Goal: Task Accomplishment & Management: Use online tool/utility

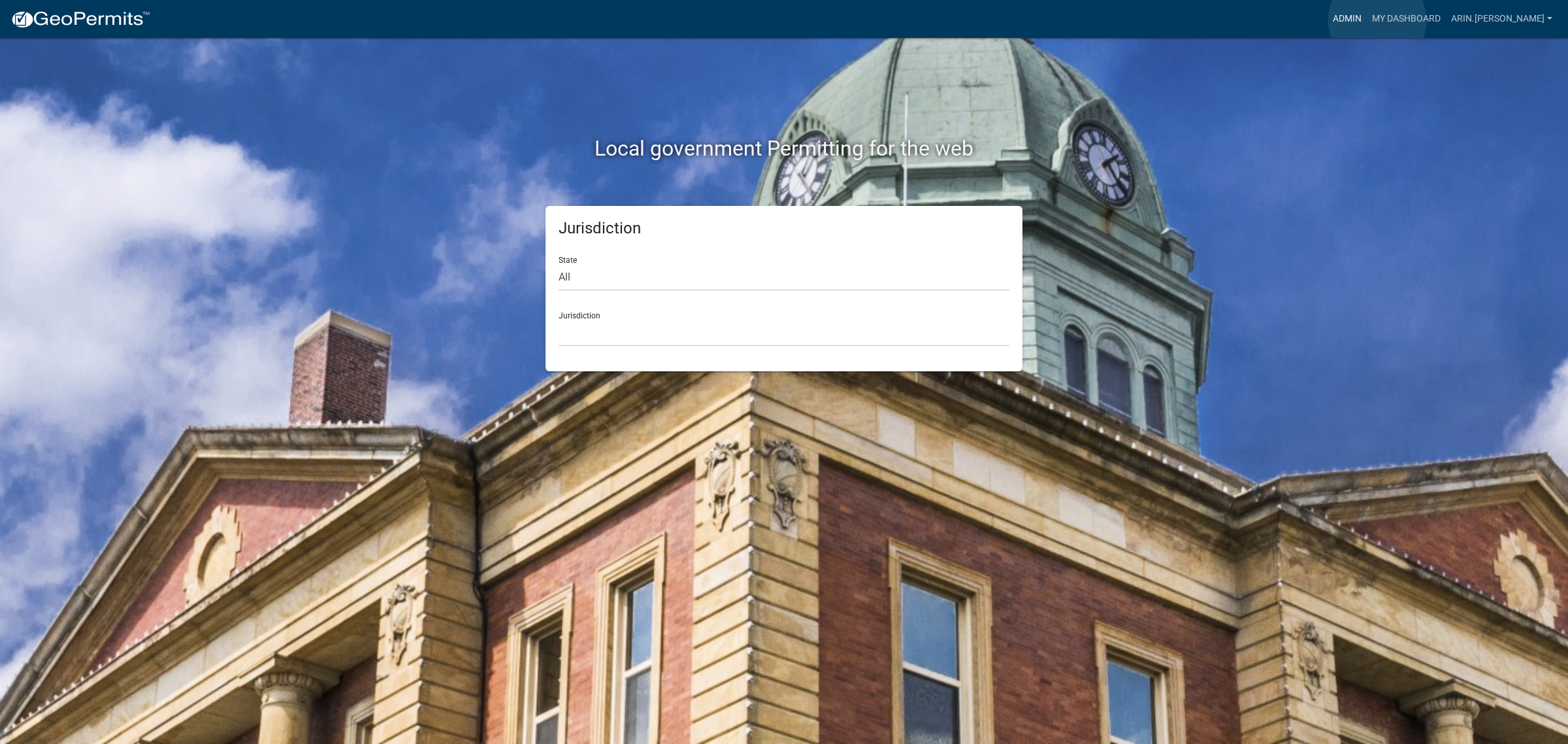
click at [1367, 20] on link "Admin" at bounding box center [1347, 19] width 39 height 25
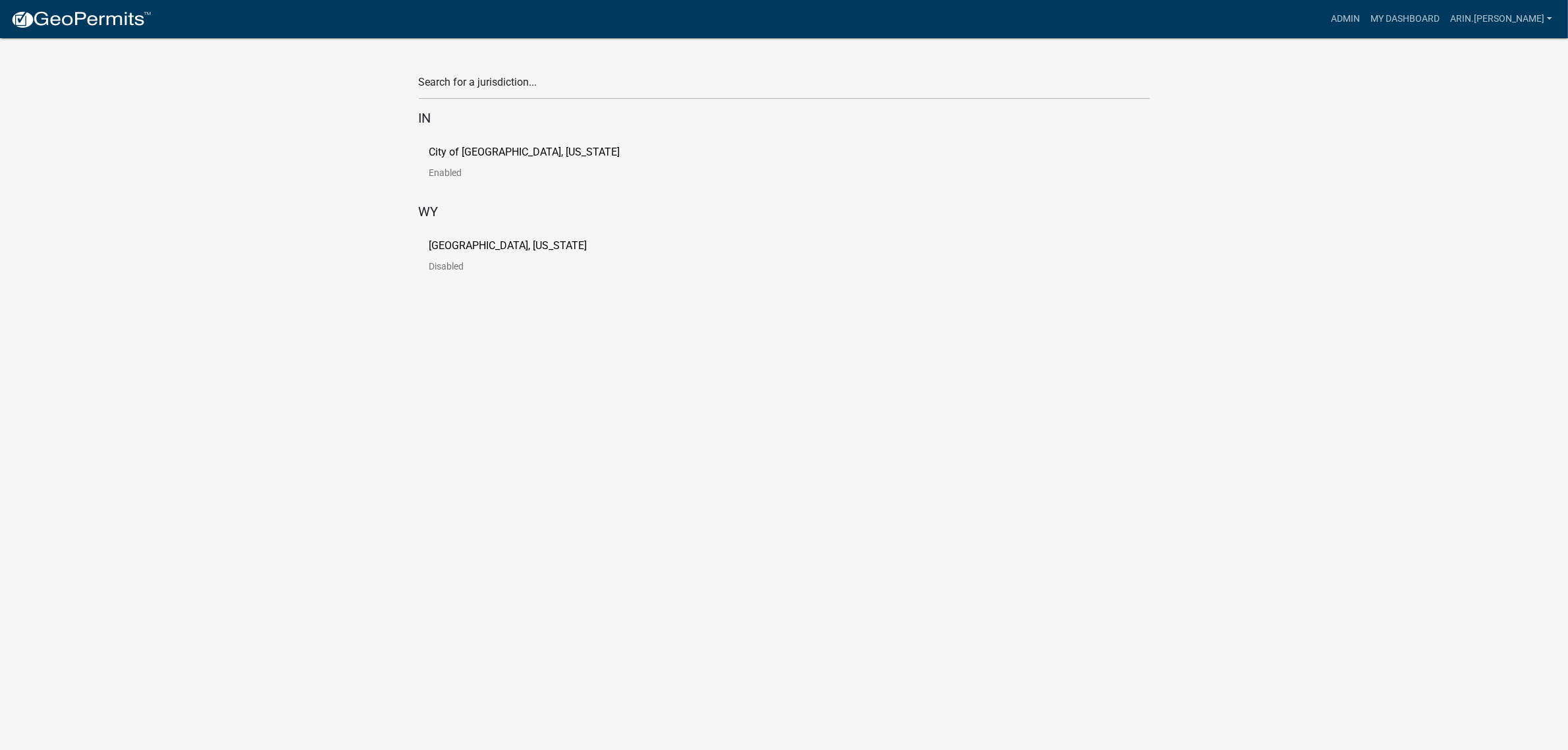
click at [510, 152] on p "City of [GEOGRAPHIC_DATA], [US_STATE]" at bounding box center [524, 152] width 191 height 11
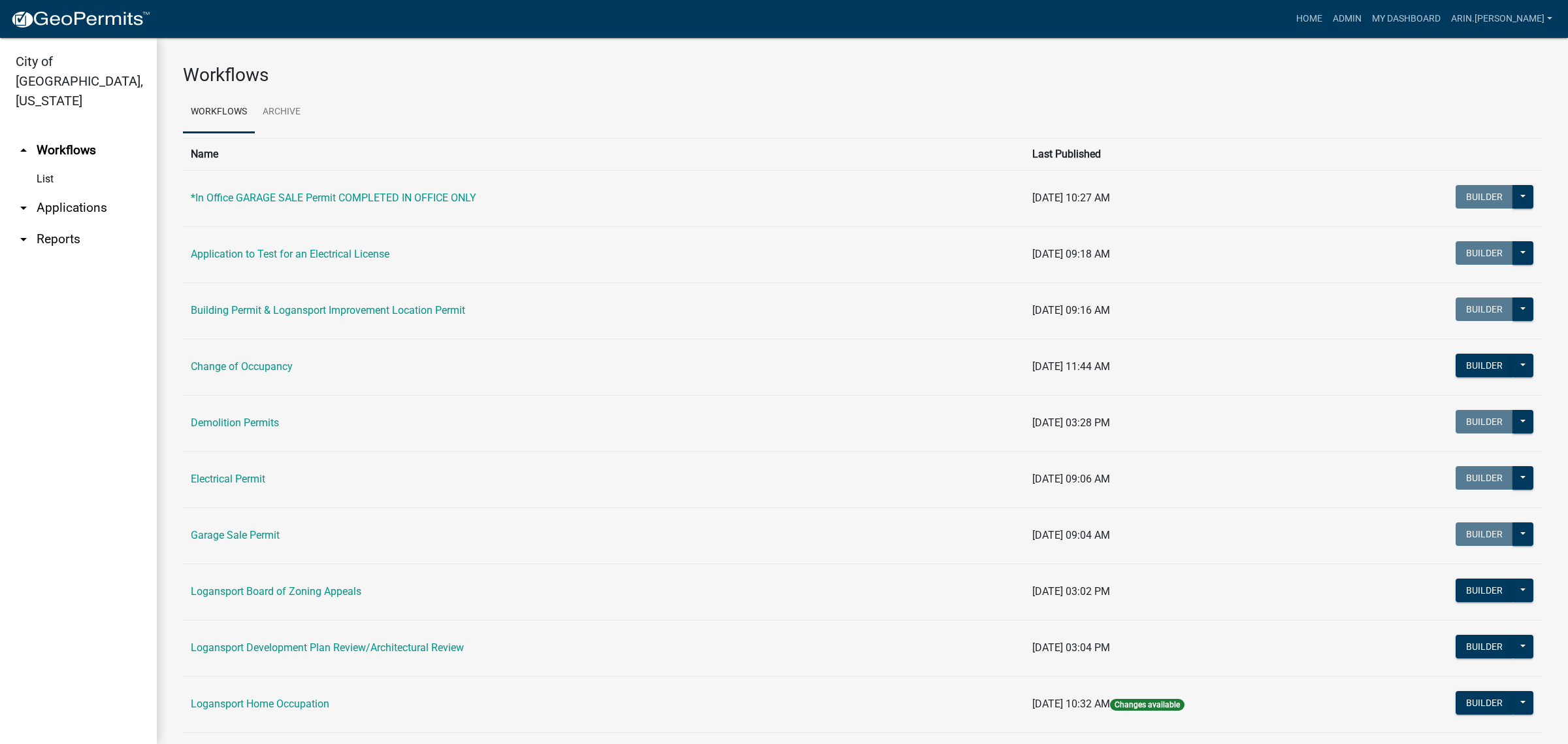
click at [97, 194] on link "arrow_drop_down Applications" at bounding box center [78, 207] width 157 height 31
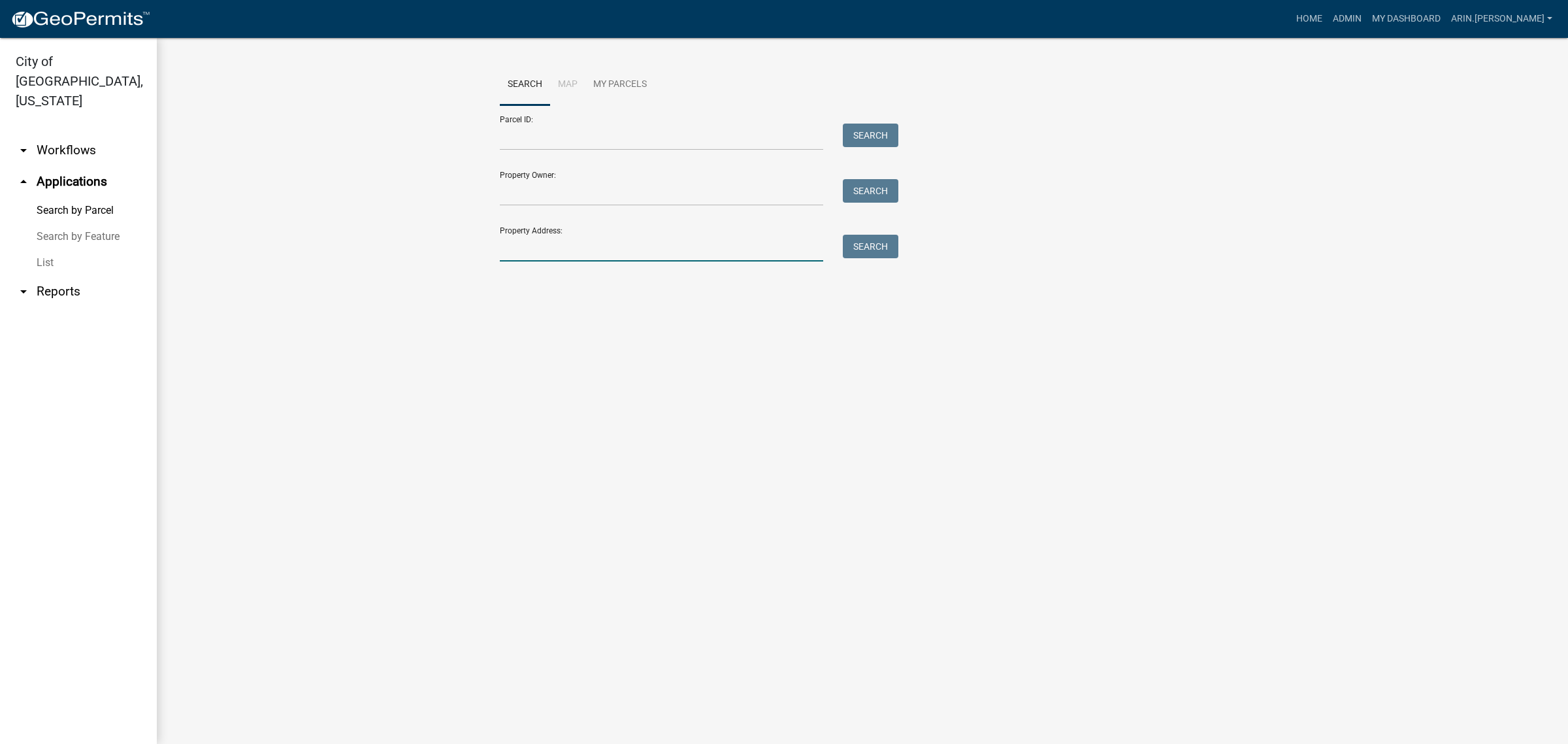
click at [533, 249] on input "Property Address:" at bounding box center [661, 248] width 323 height 27
type input "3900 e"
click at [878, 246] on button "Search" at bounding box center [871, 246] width 56 height 23
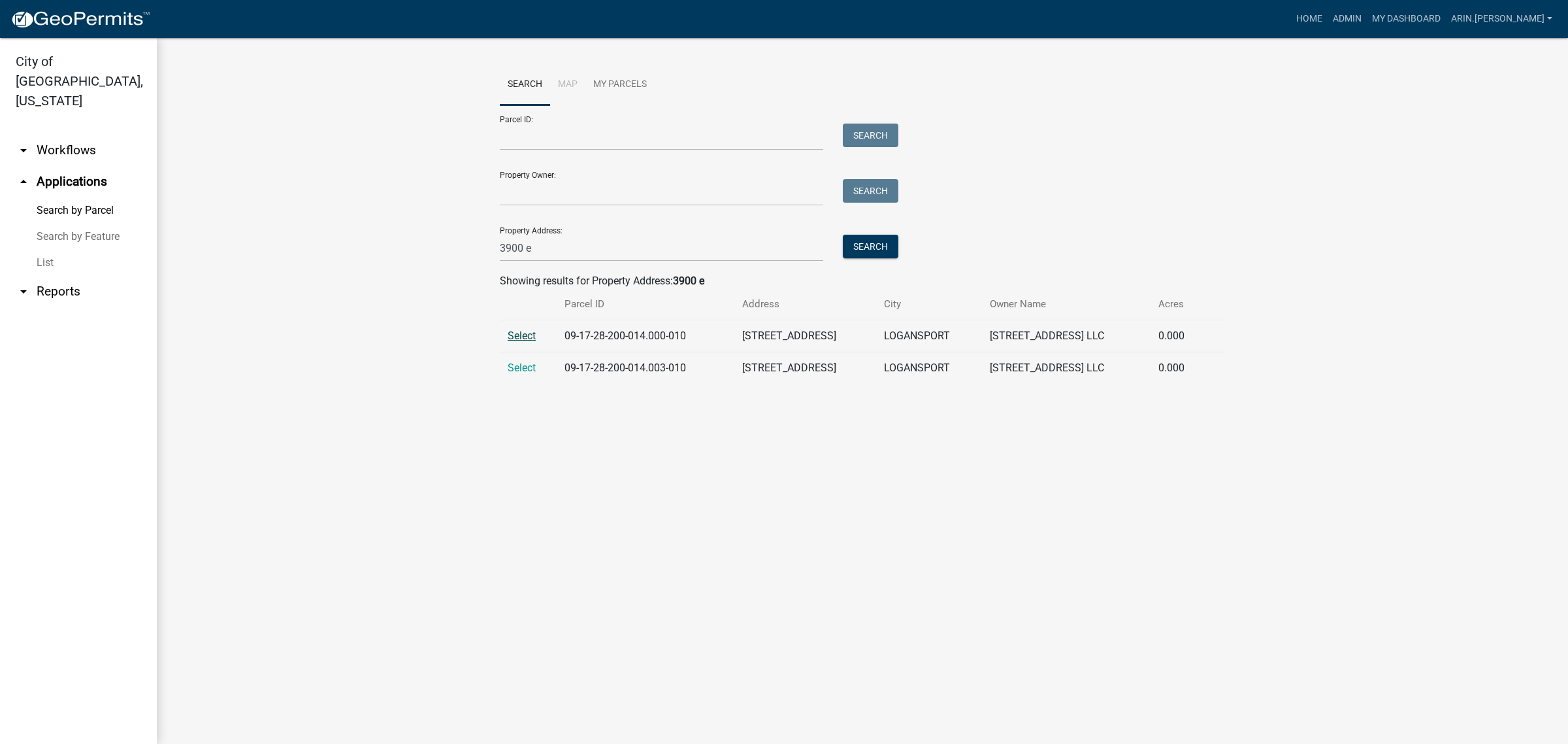
click at [527, 341] on span "Select" at bounding box center [522, 336] width 28 height 12
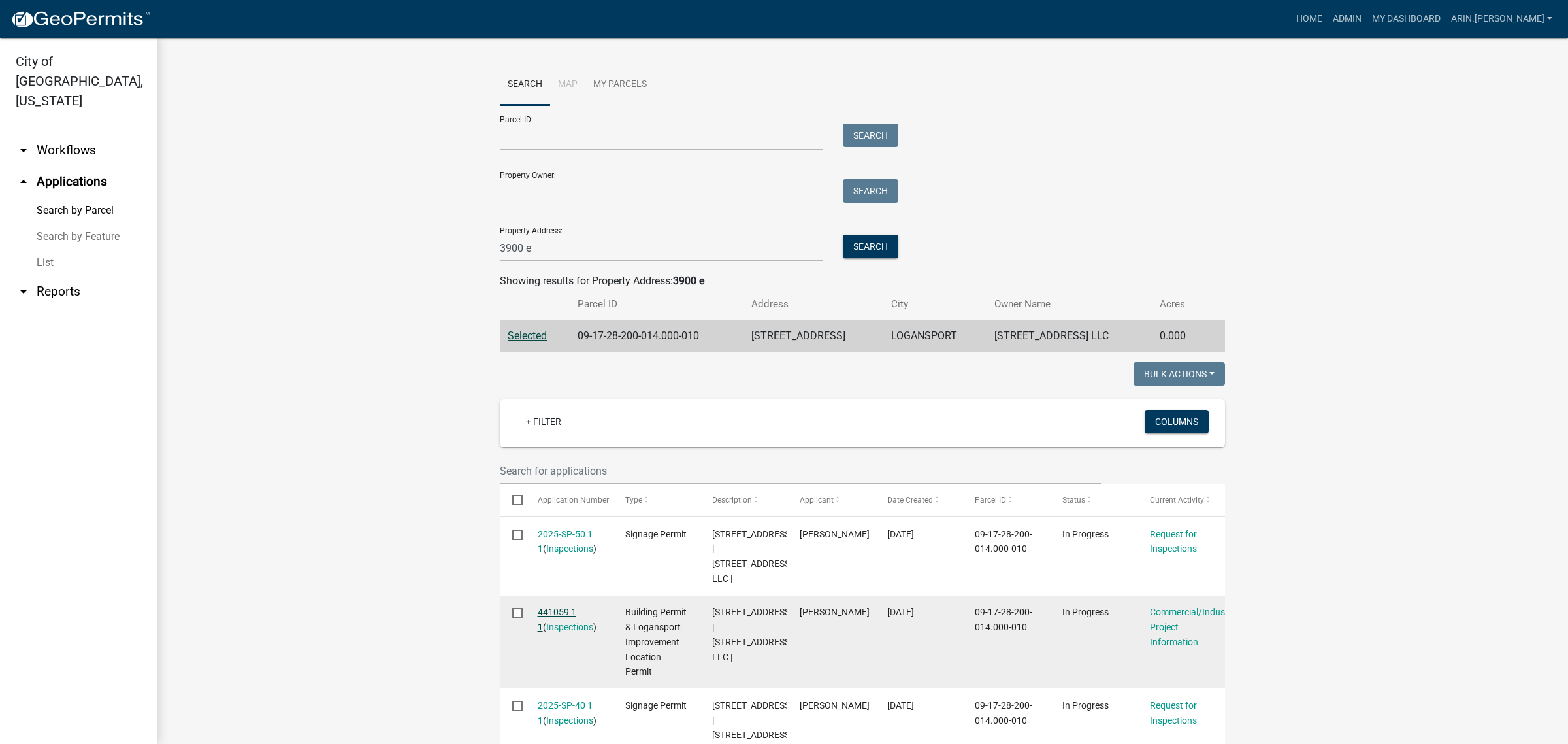
click at [548, 606] on link "441059 1 1" at bounding box center [556, 619] width 38 height 26
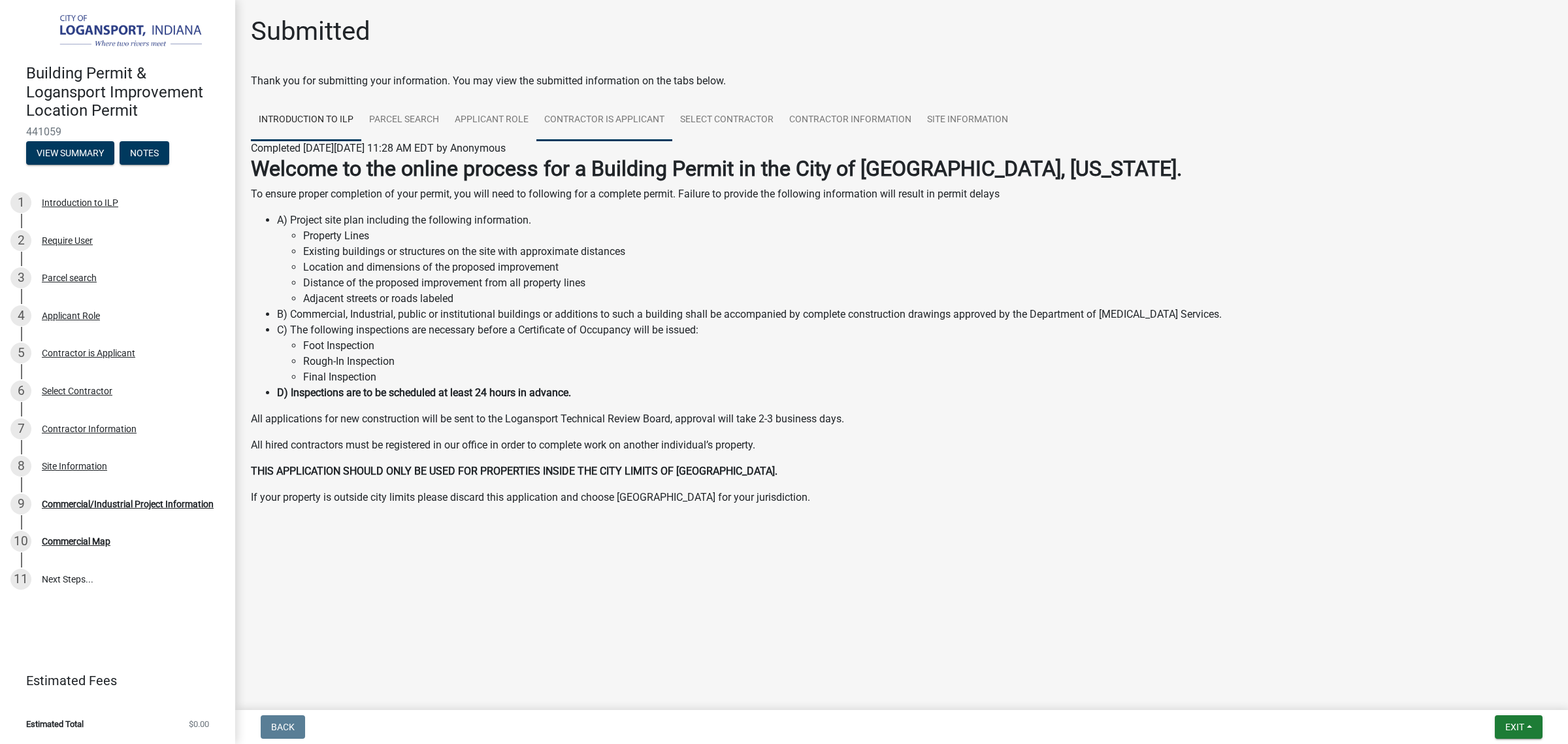
click at [585, 120] on link "Contractor is Applicant" at bounding box center [603, 120] width 136 height 42
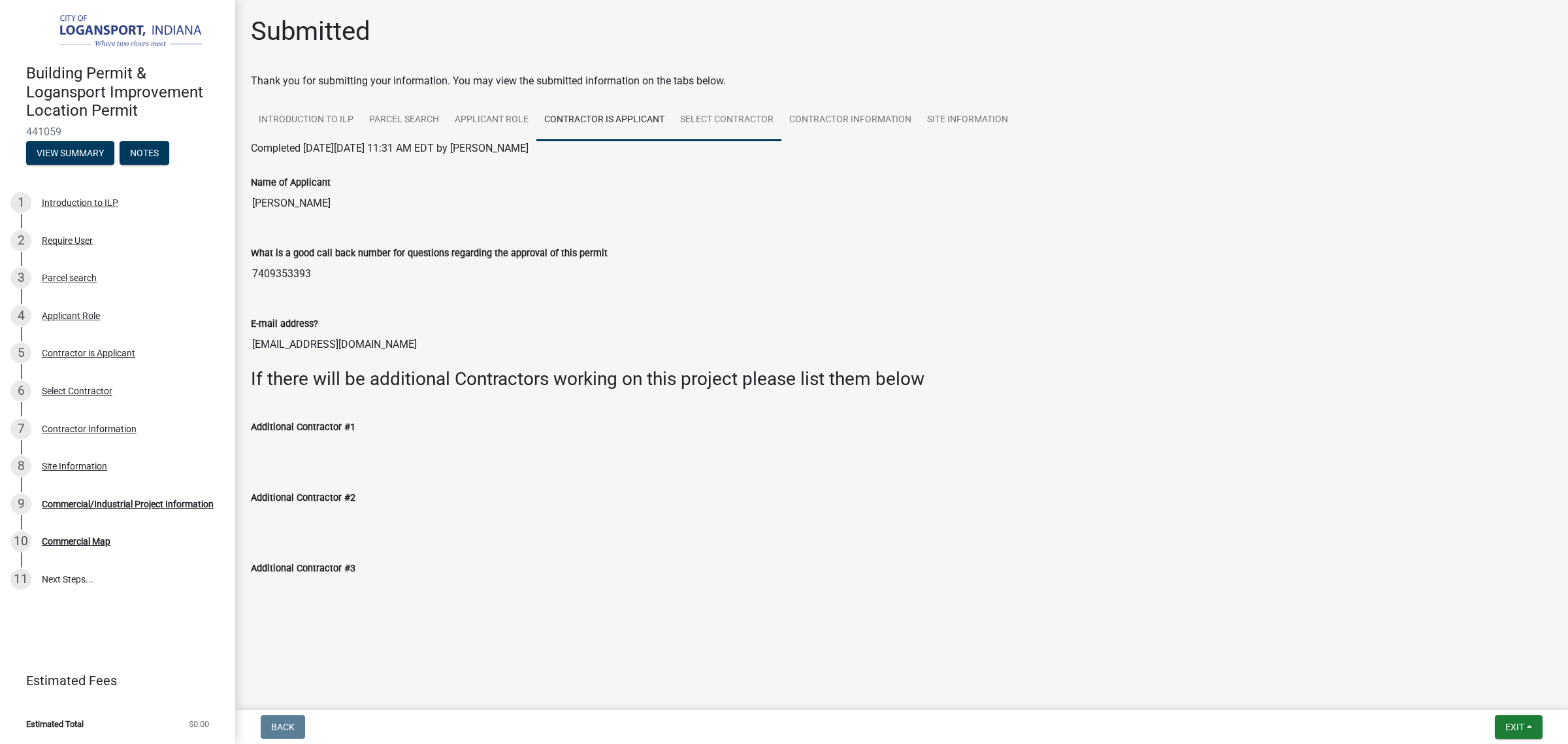
click at [721, 111] on link "Select Contractor" at bounding box center [726, 120] width 109 height 42
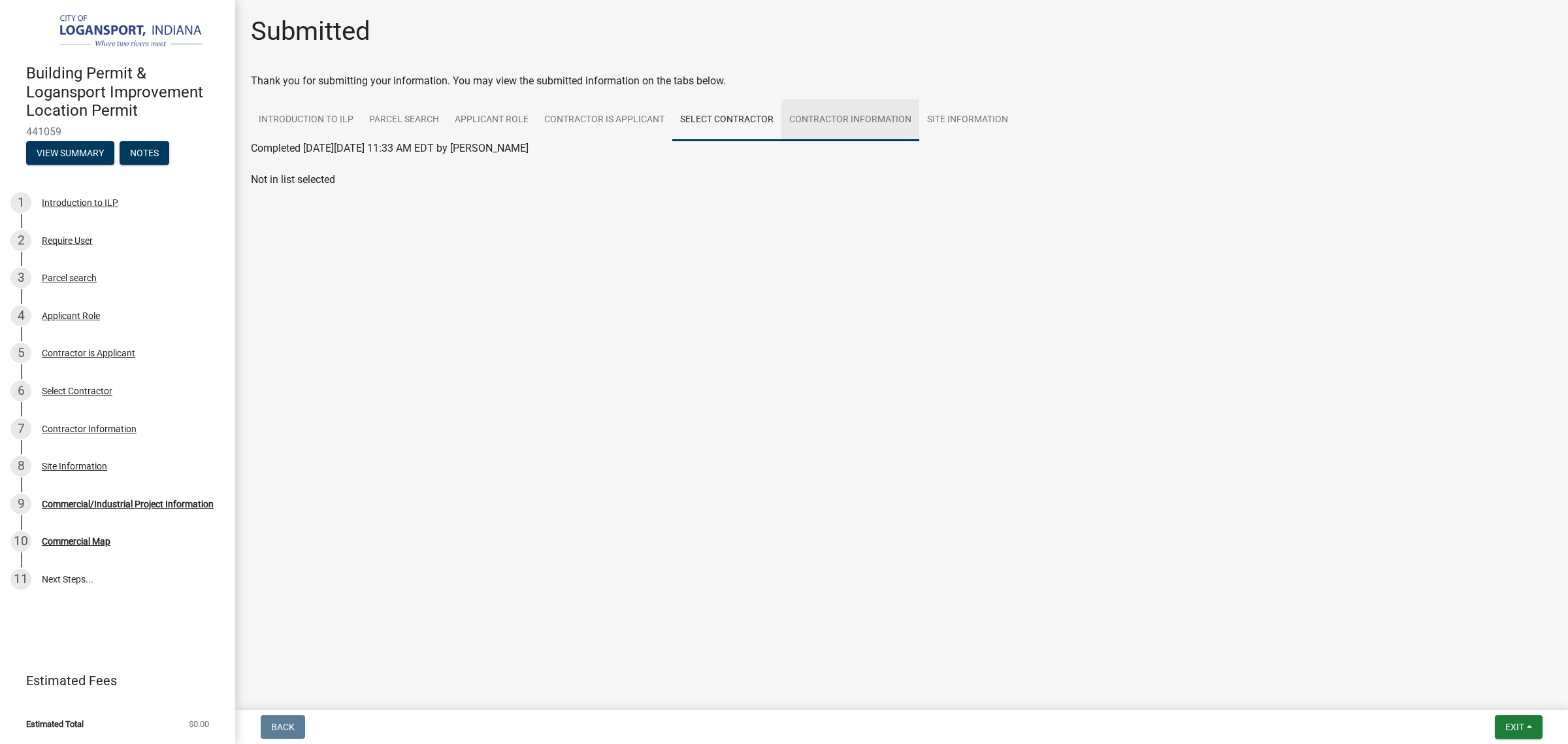
click at [821, 103] on link "Contractor Information" at bounding box center [849, 120] width 138 height 42
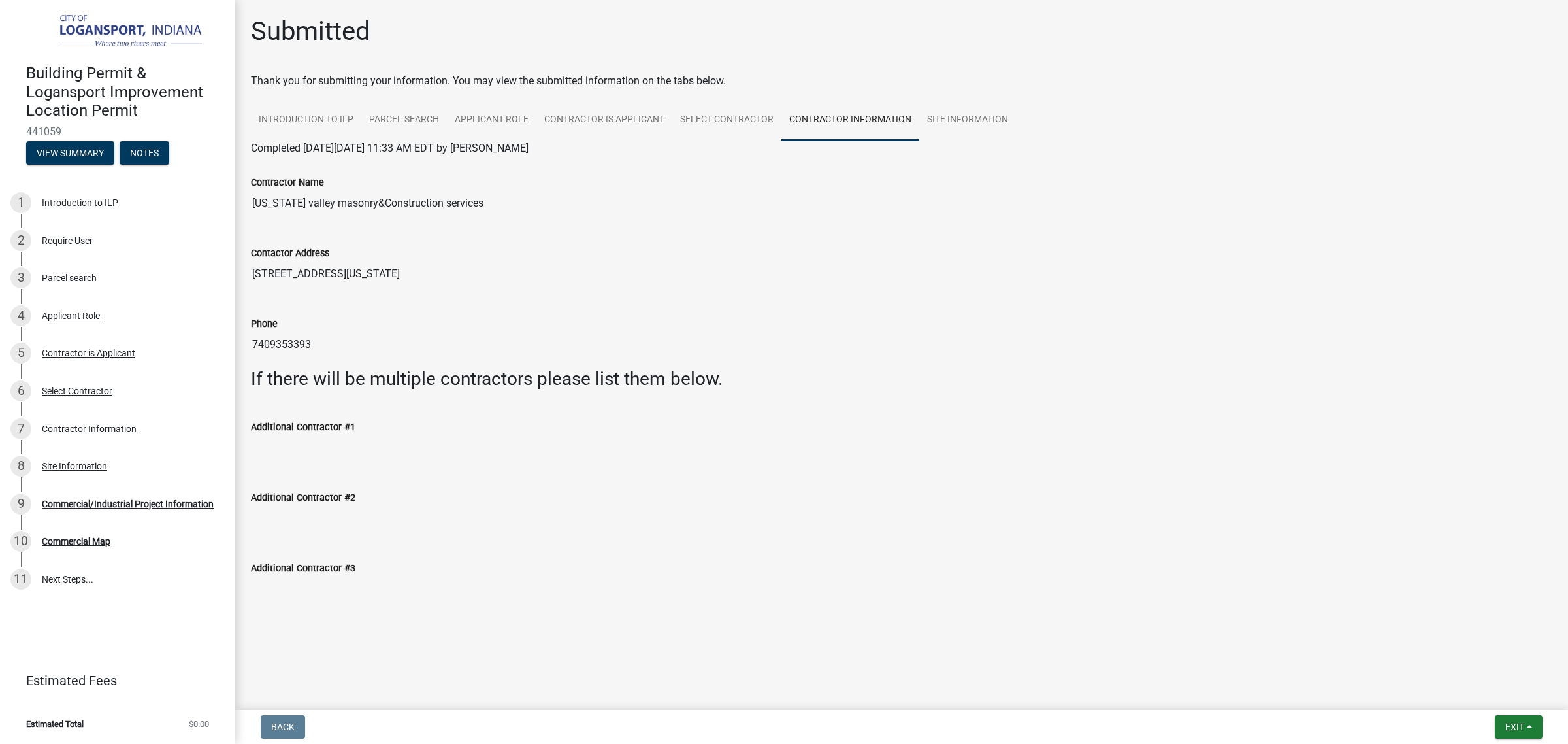
click at [399, 348] on input "7409353393" at bounding box center [902, 344] width 1301 height 26
click at [370, 307] on div "Phone [PHONE_NUMBER]" at bounding box center [902, 328] width 1301 height 60
click at [75, 569] on link "11 Next Steps..." at bounding box center [117, 579] width 235 height 38
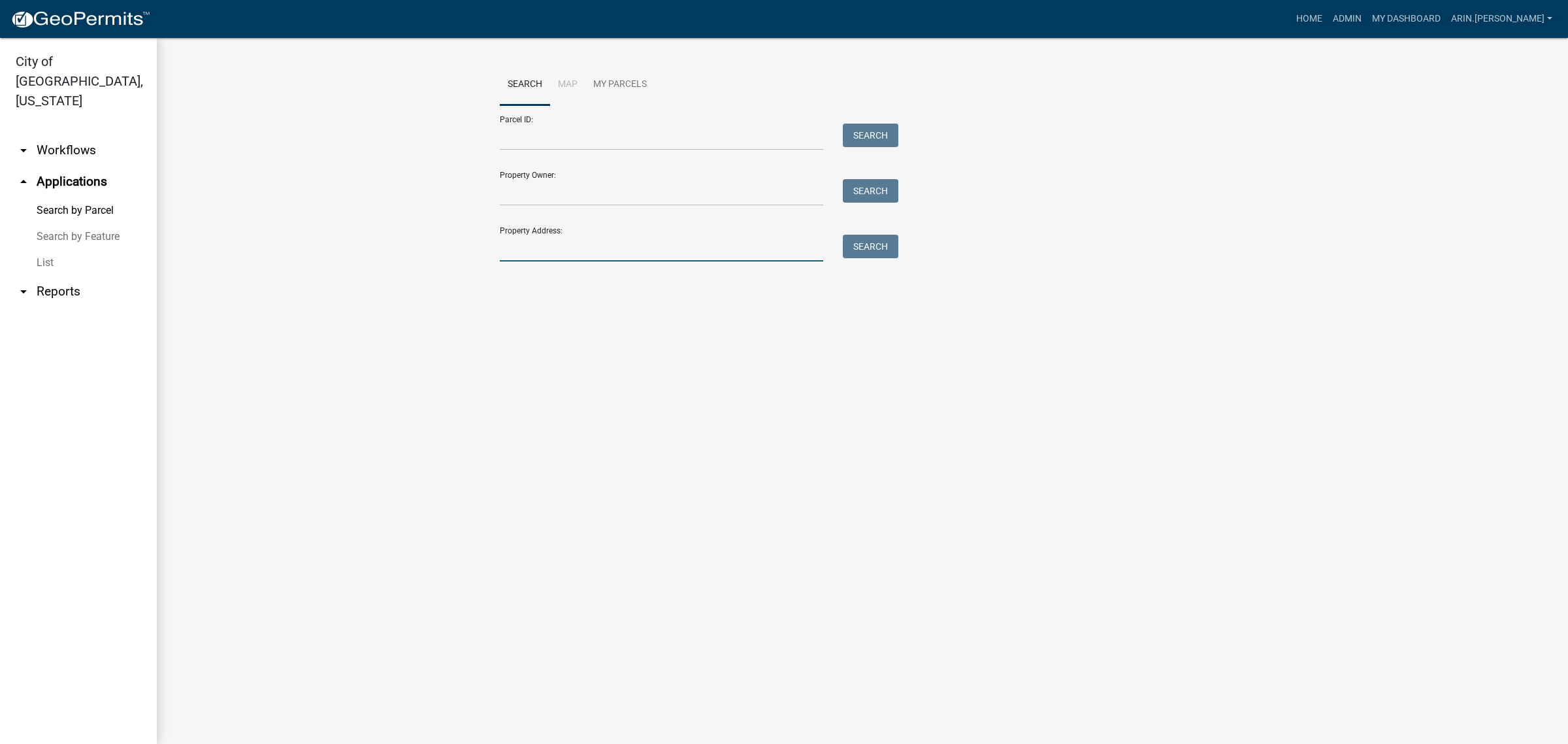
click at [533, 256] on input "Property Address:" at bounding box center [661, 248] width 323 height 27
type input "3900"
click at [886, 239] on button "Search" at bounding box center [871, 246] width 56 height 23
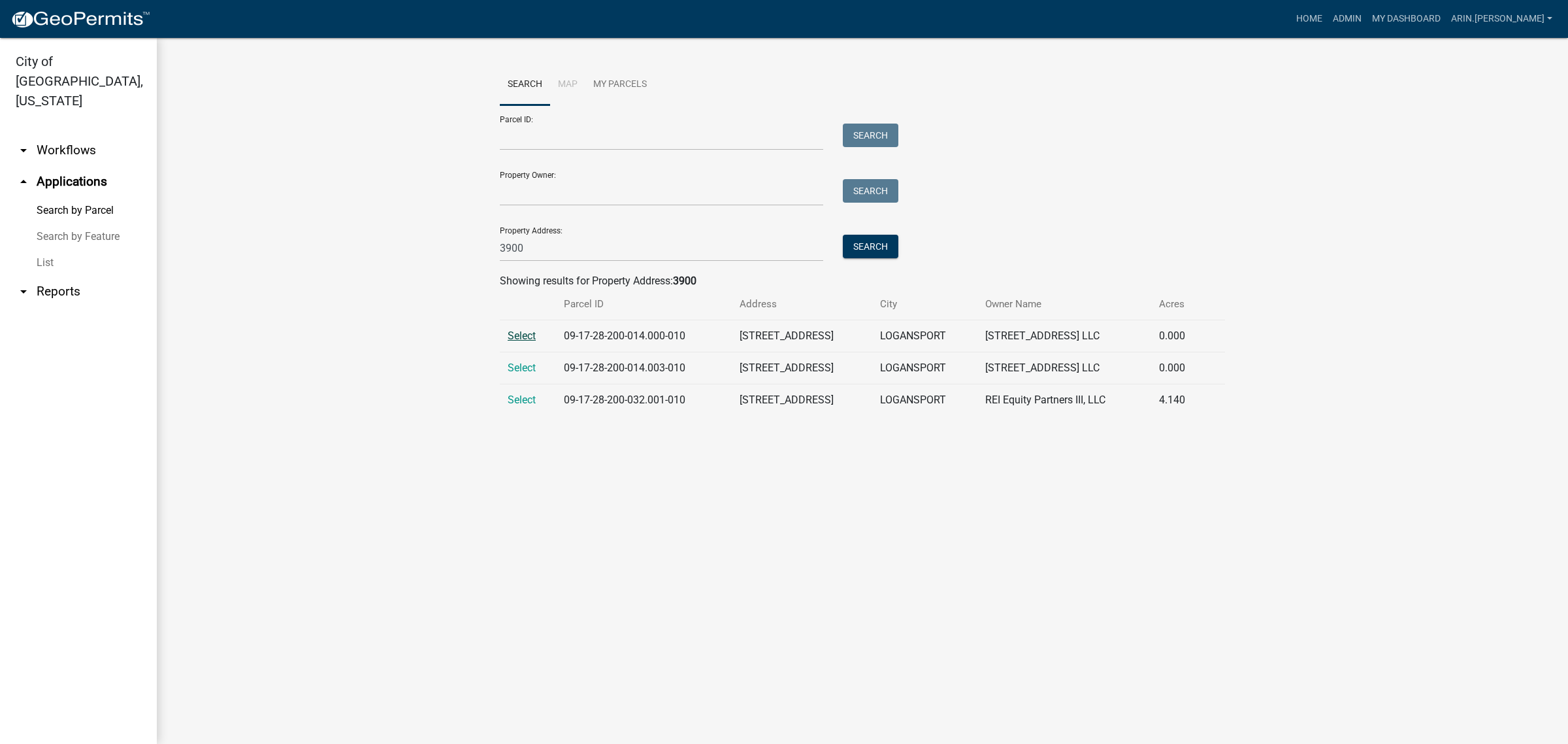
click at [519, 335] on span "Select" at bounding box center [522, 336] width 28 height 12
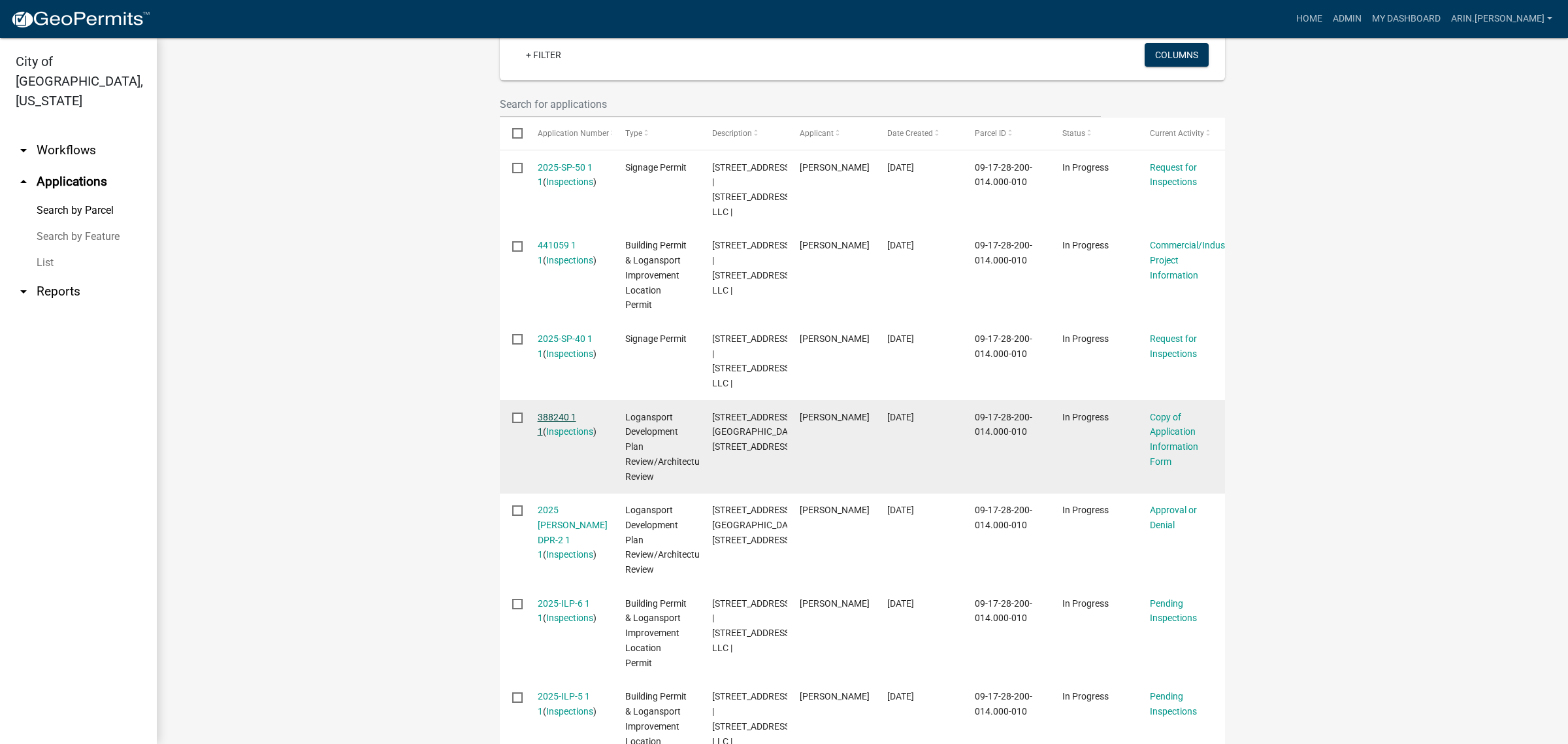
scroll to position [408, 0]
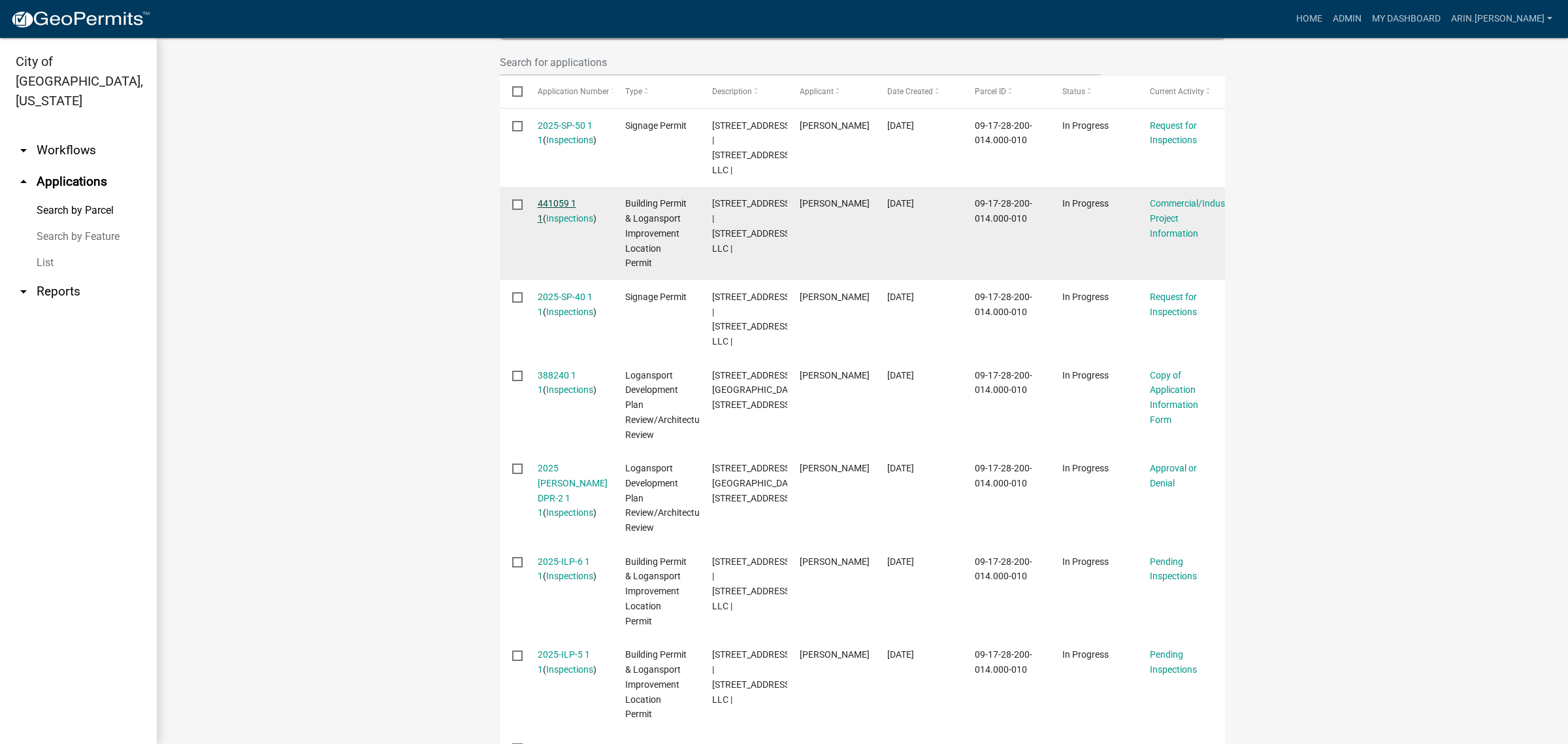
click at [552, 204] on link "441059 1 1" at bounding box center [556, 210] width 38 height 26
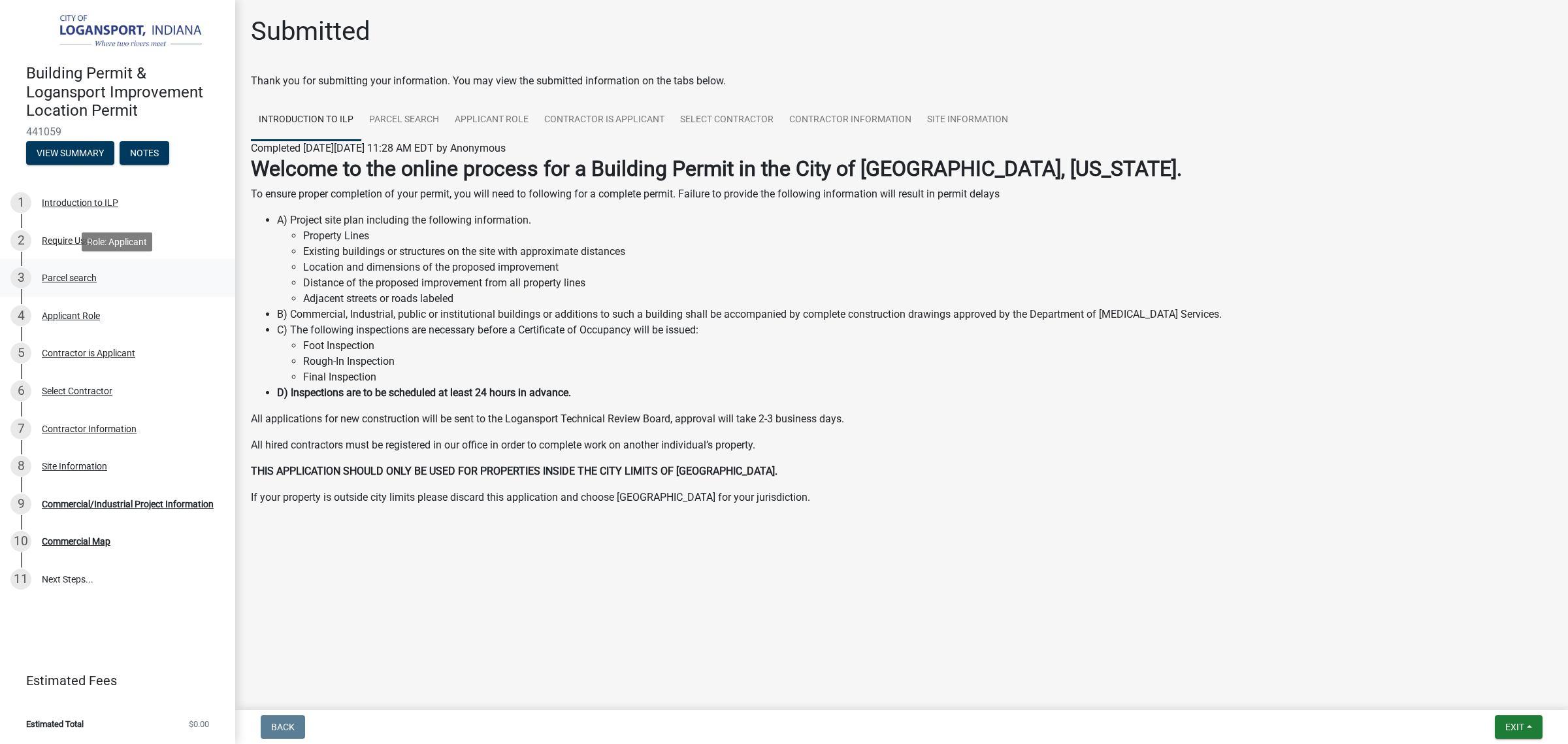
click at [75, 281] on div "Parcel search" at bounding box center [69, 278] width 55 height 9
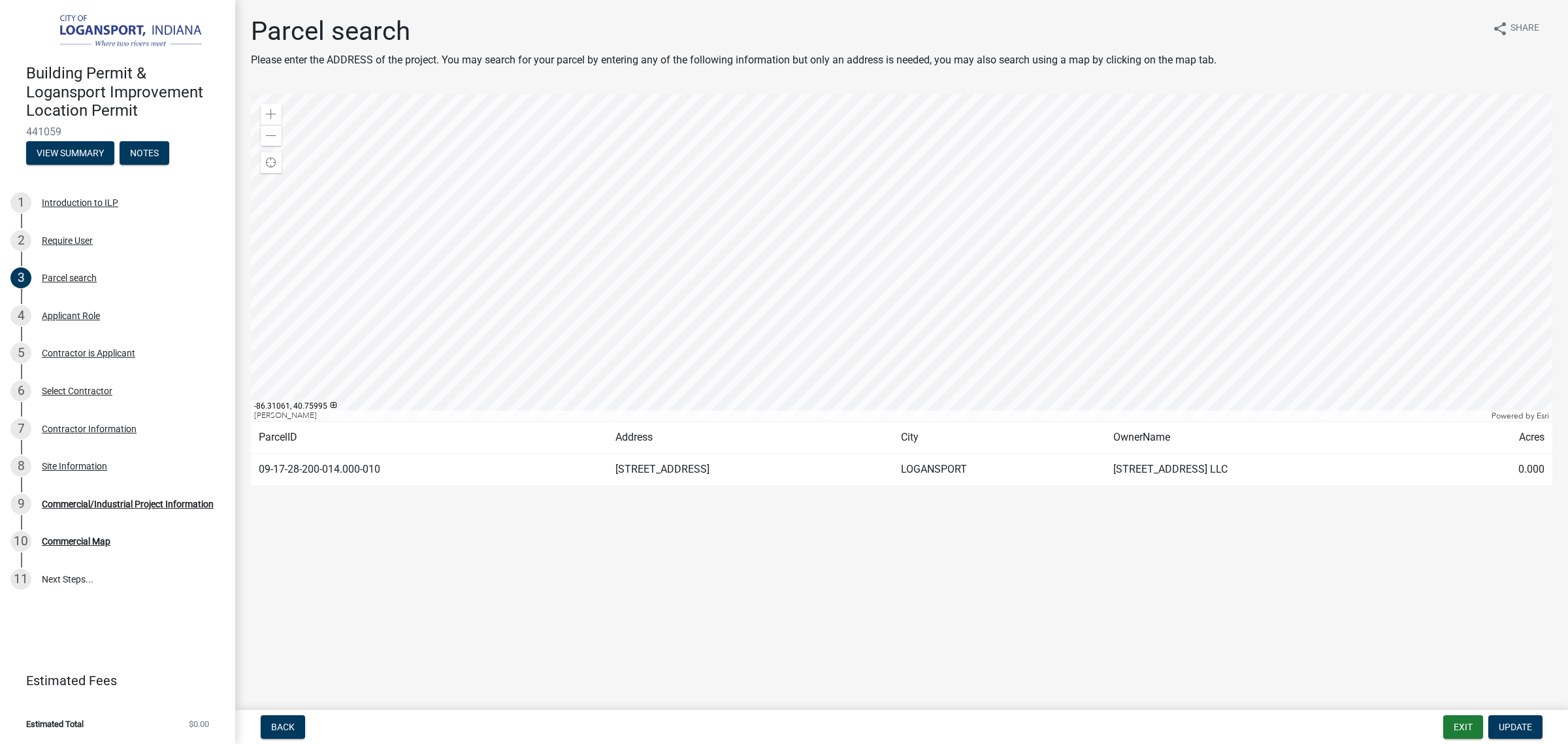
click at [1062, 174] on div at bounding box center [902, 257] width 1301 height 327
click at [1123, 194] on div at bounding box center [902, 257] width 1301 height 327
click at [1452, 720] on button "Exit" at bounding box center [1462, 726] width 40 height 23
